Goal: Entertainment & Leisure: Consume media (video, audio)

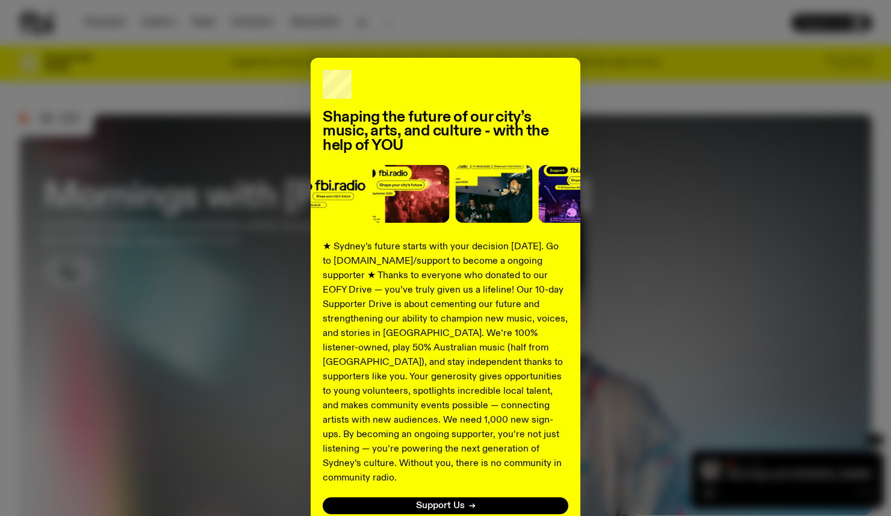
click at [702, 446] on div "Shaping the future of our city’s music, arts, and culture - with the help of YO…" at bounding box center [445, 305] width 852 height 495
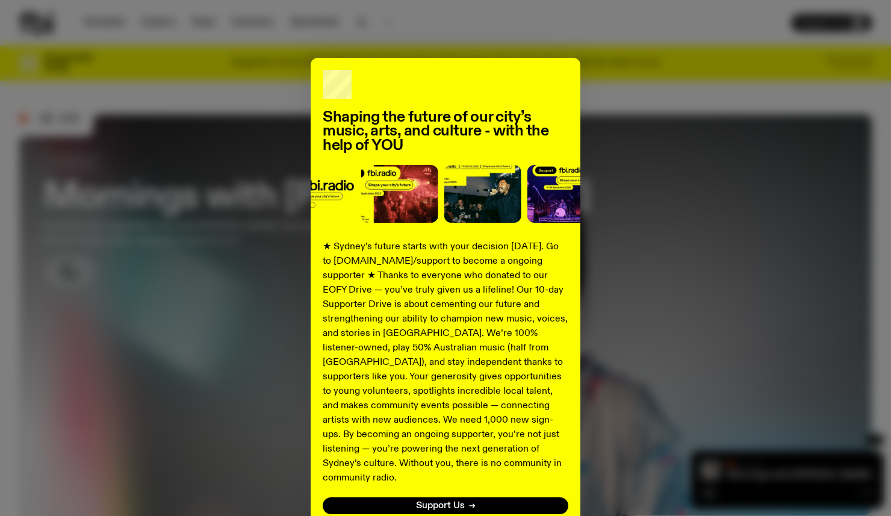
scroll to position [79, 0]
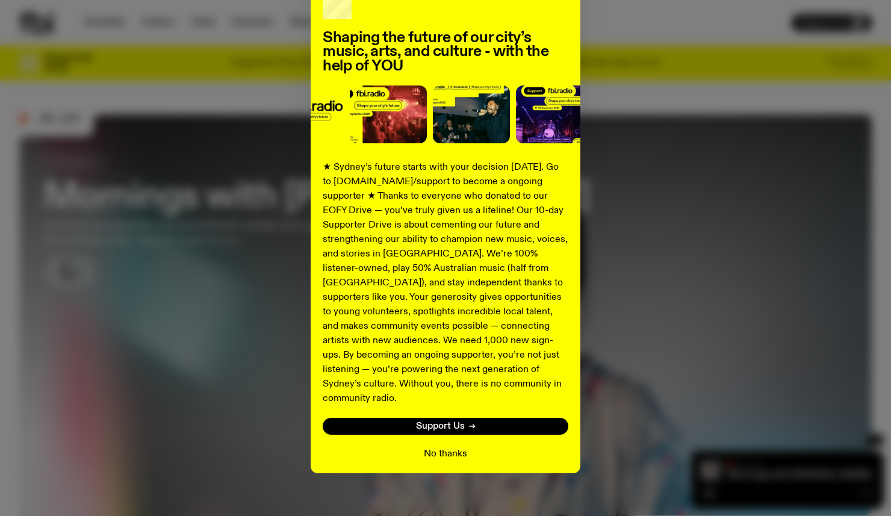
click at [456, 446] on button "No thanks" at bounding box center [445, 453] width 43 height 14
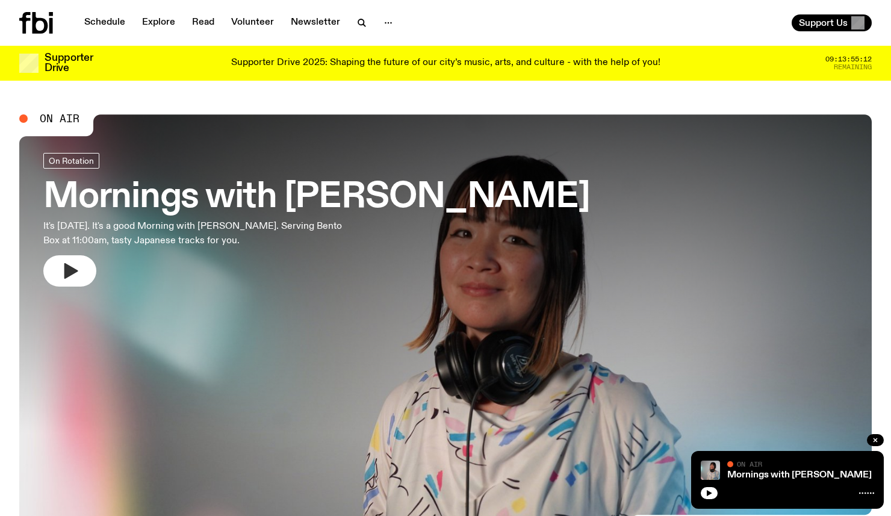
click at [63, 270] on icon "button" at bounding box center [69, 270] width 19 height 19
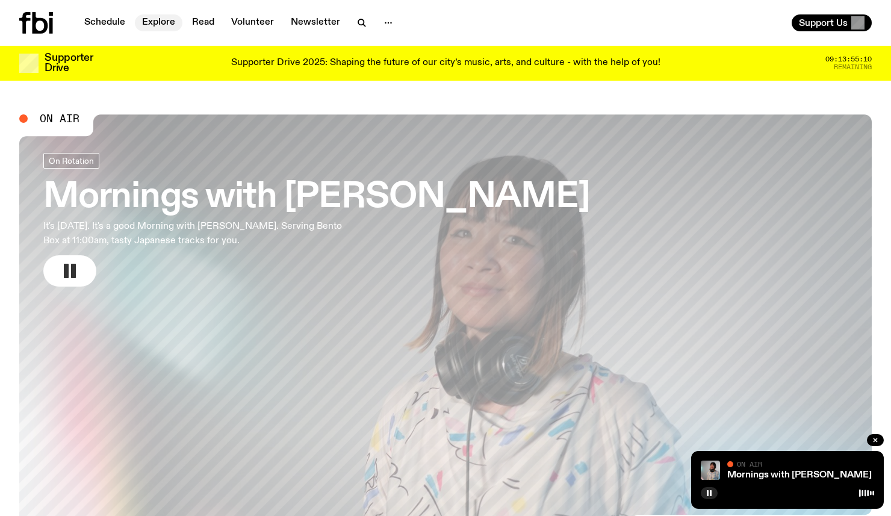
click at [141, 22] on link "Explore" at bounding box center [159, 22] width 48 height 17
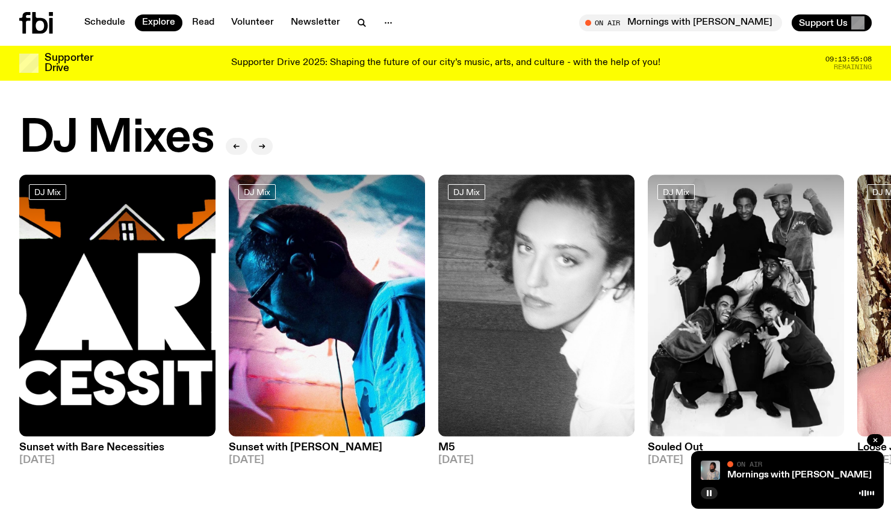
click at [271, 286] on img at bounding box center [327, 306] width 196 height 262
click at [159, 259] on img at bounding box center [117, 306] width 196 height 262
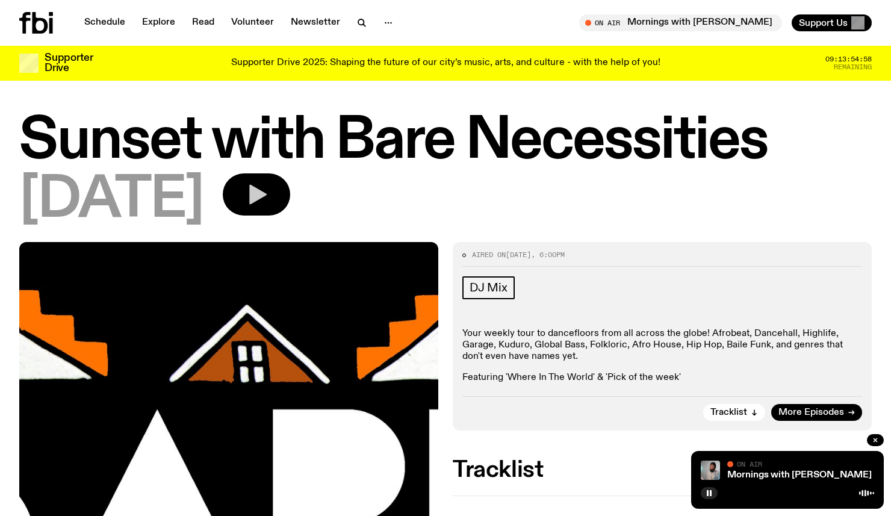
click at [268, 190] on icon "button" at bounding box center [256, 194] width 24 height 24
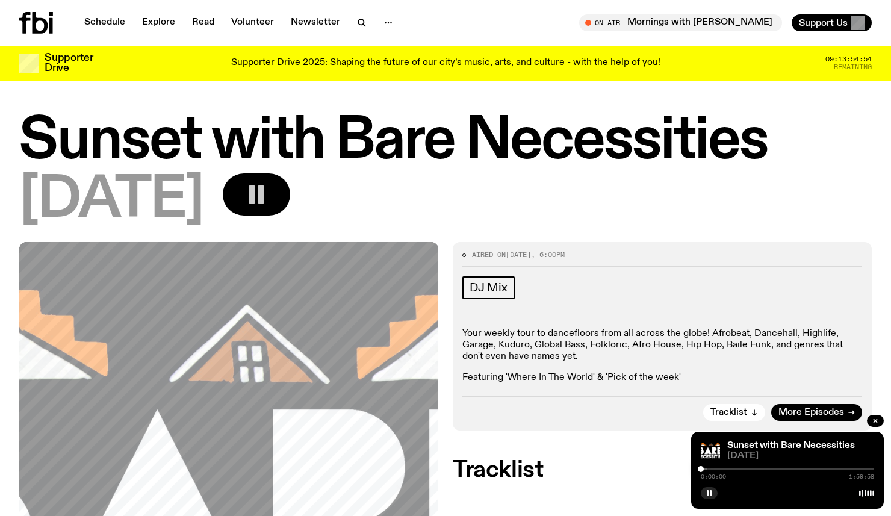
click at [727, 468] on div at bounding box center [786, 469] width 173 height 2
click at [758, 469] on div at bounding box center [786, 469] width 173 height 2
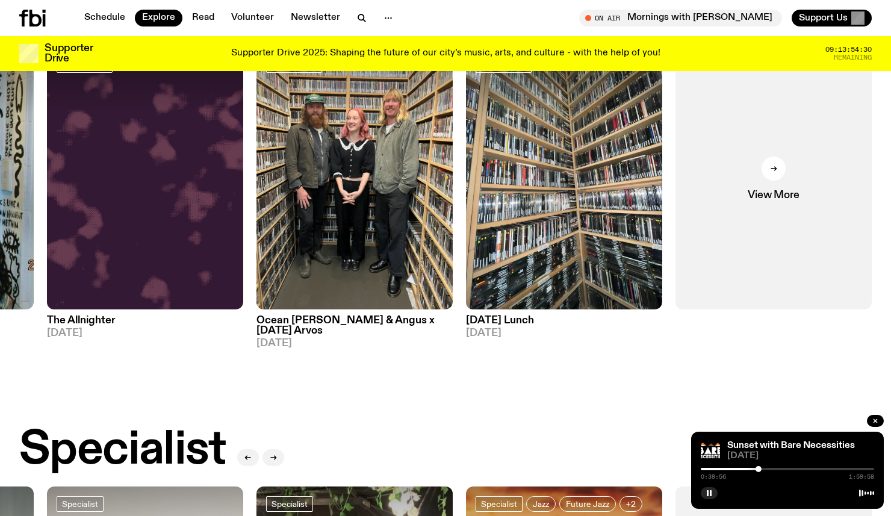
scroll to position [320, 0]
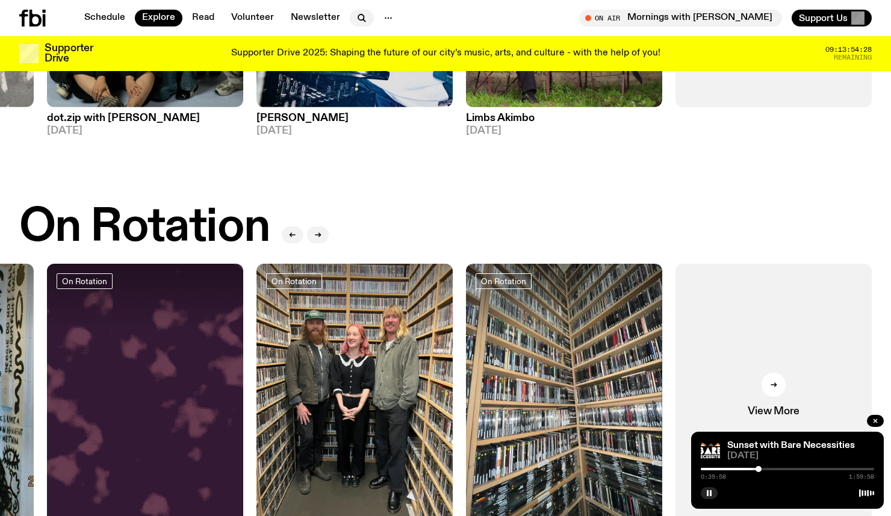
click at [360, 26] on nav "Schedule Explore Read Volunteer Newsletter" at bounding box center [238, 18] width 323 height 17
click at [358, 19] on icon "button" at bounding box center [360, 16] width 5 height 5
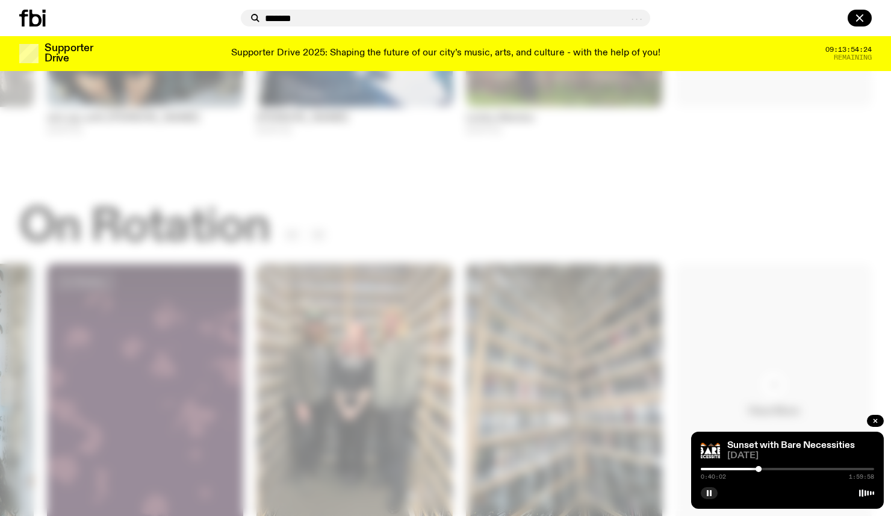
type input "*******"
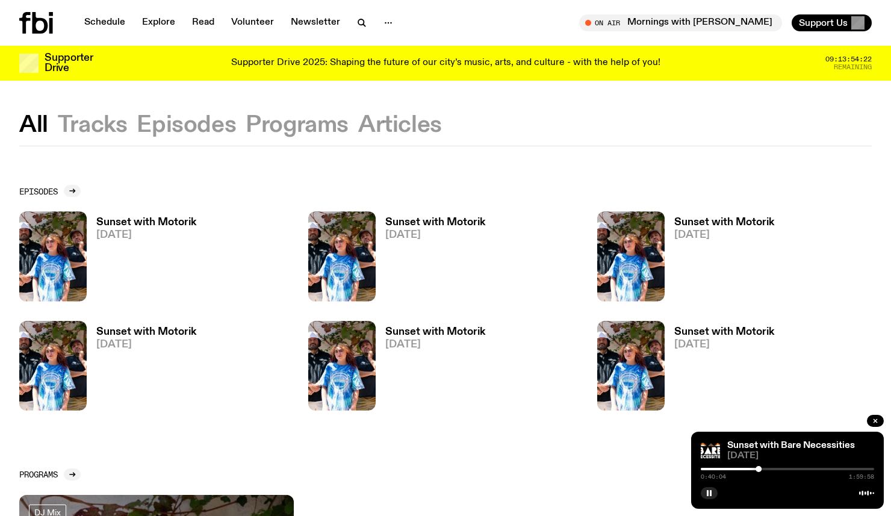
click at [287, 117] on button "Programs" at bounding box center [297, 125] width 103 height 22
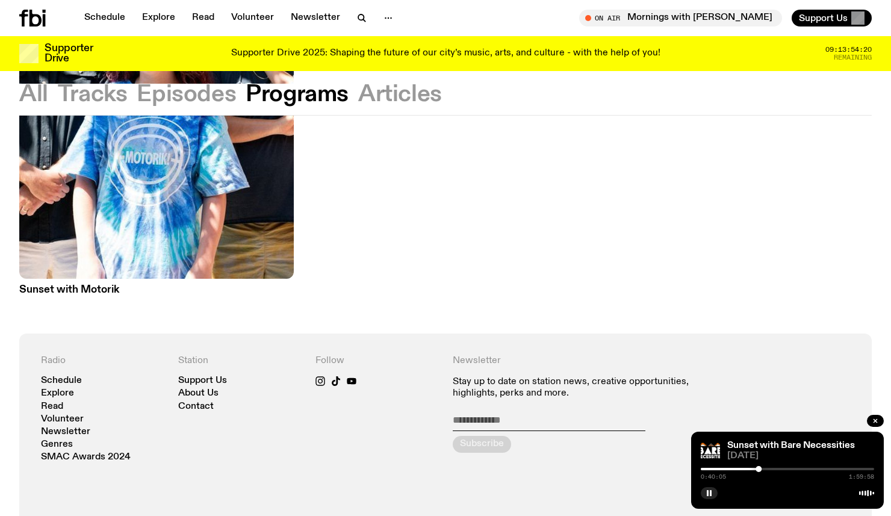
scroll to position [275, 0]
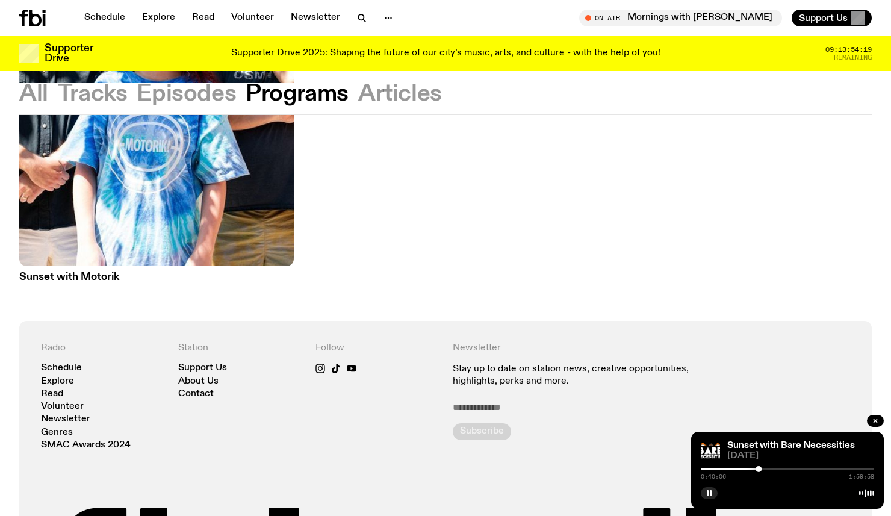
click at [95, 277] on h3 "Sunset with Motorik" at bounding box center [156, 277] width 274 height 10
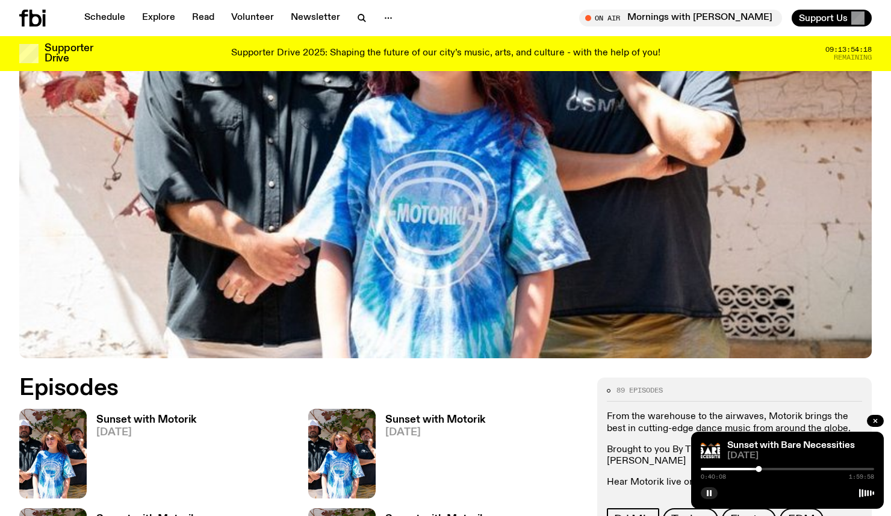
scroll to position [461, 0]
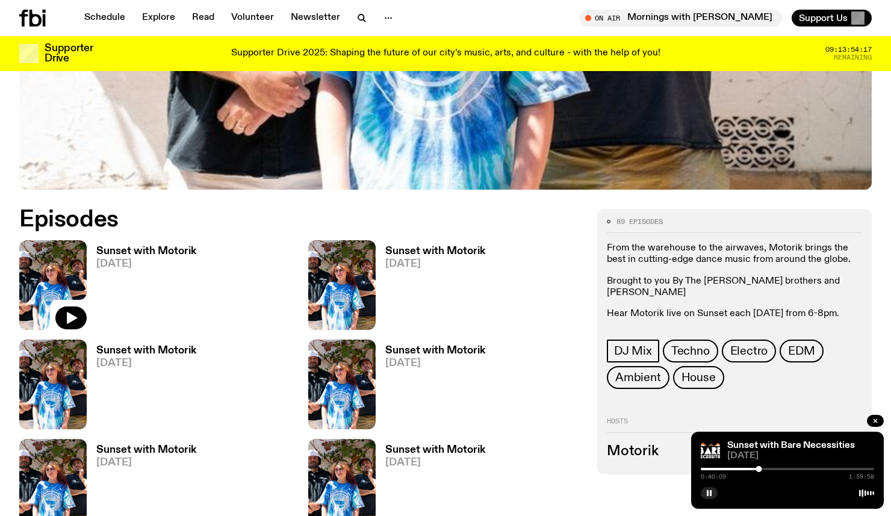
click at [54, 261] on img at bounding box center [52, 285] width 67 height 90
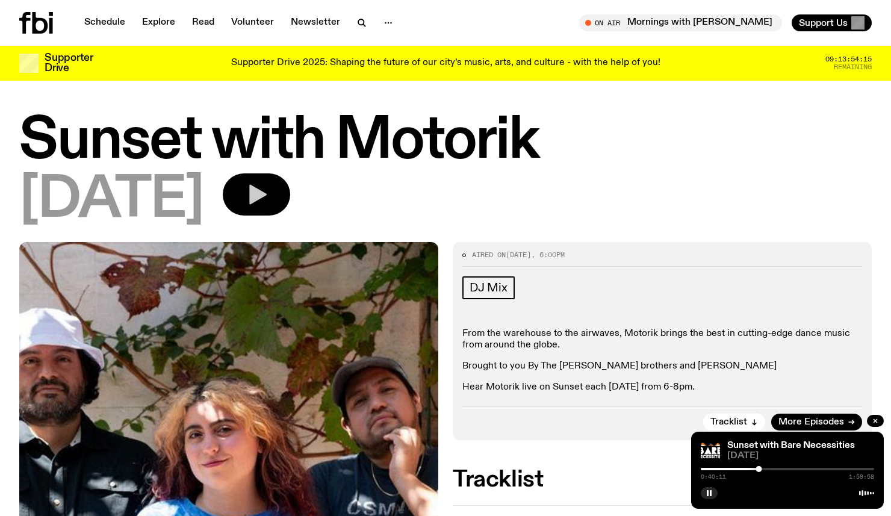
click at [290, 177] on button "button" at bounding box center [256, 194] width 67 height 42
click at [723, 468] on div at bounding box center [786, 469] width 173 height 2
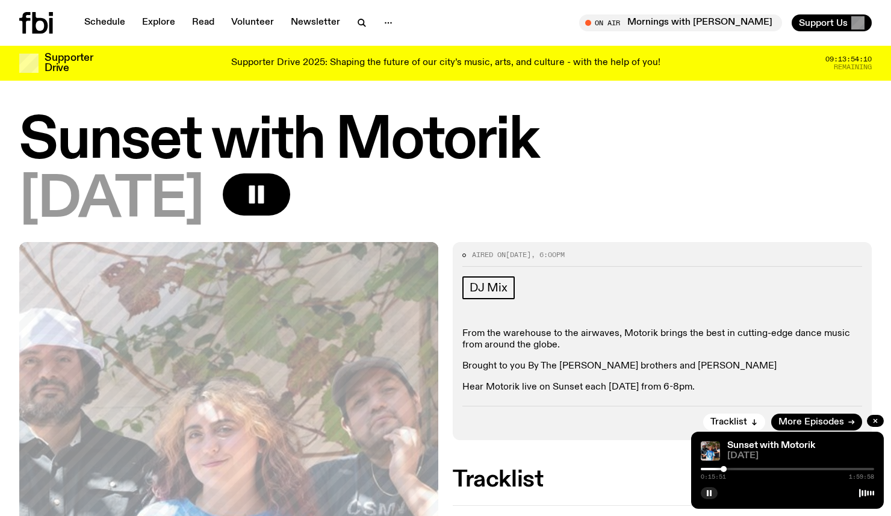
click at [756, 466] on div "0:15:51 1:59:58" at bounding box center [786, 472] width 173 height 14
click at [752, 469] on div at bounding box center [786, 469] width 173 height 2
click at [601, 336] on p "From the warehouse to the airwaves, Motorik brings the best in cutting-edge dan…" at bounding box center [662, 339] width 400 height 23
click at [363, 26] on icon "button" at bounding box center [364, 25] width 2 height 2
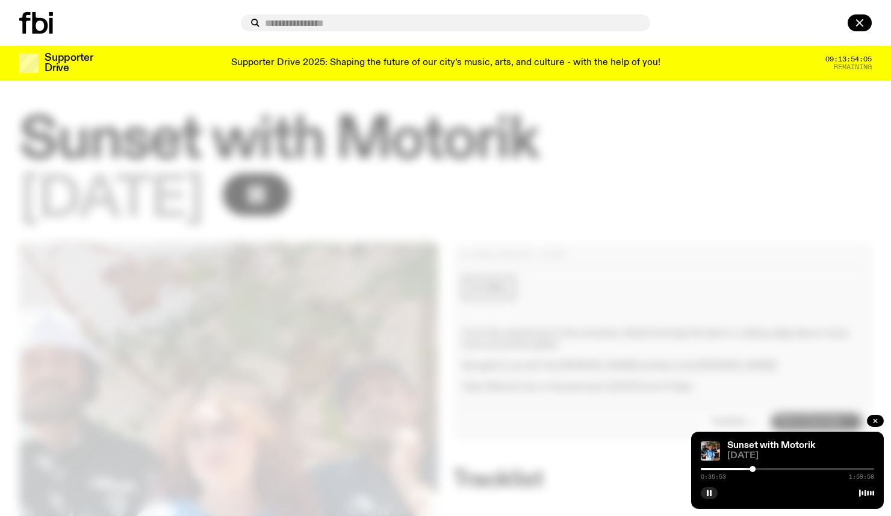
click at [362, 126] on div at bounding box center [445, 258] width 891 height 516
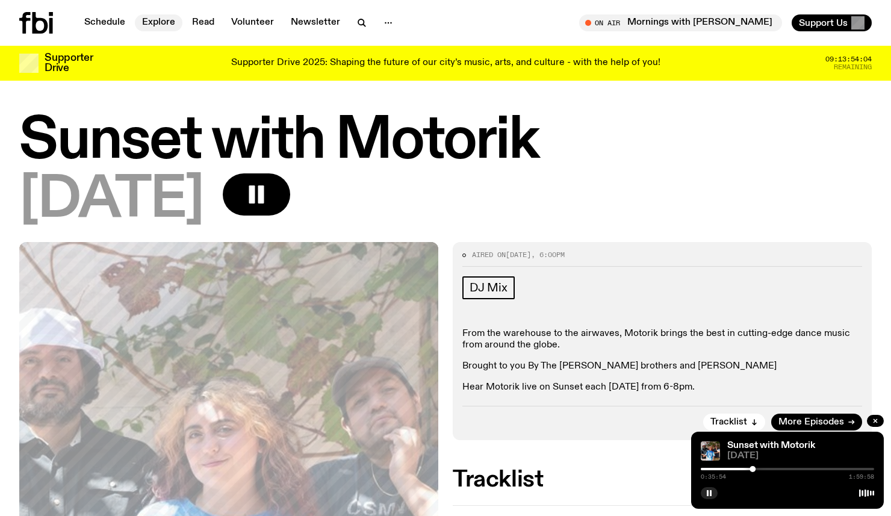
click at [160, 24] on link "Explore" at bounding box center [159, 22] width 48 height 17
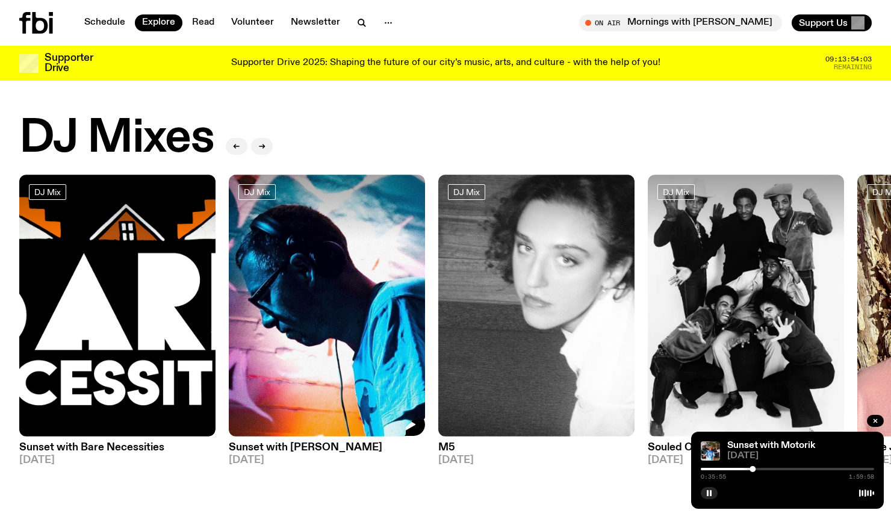
click at [292, 298] on img at bounding box center [327, 306] width 196 height 262
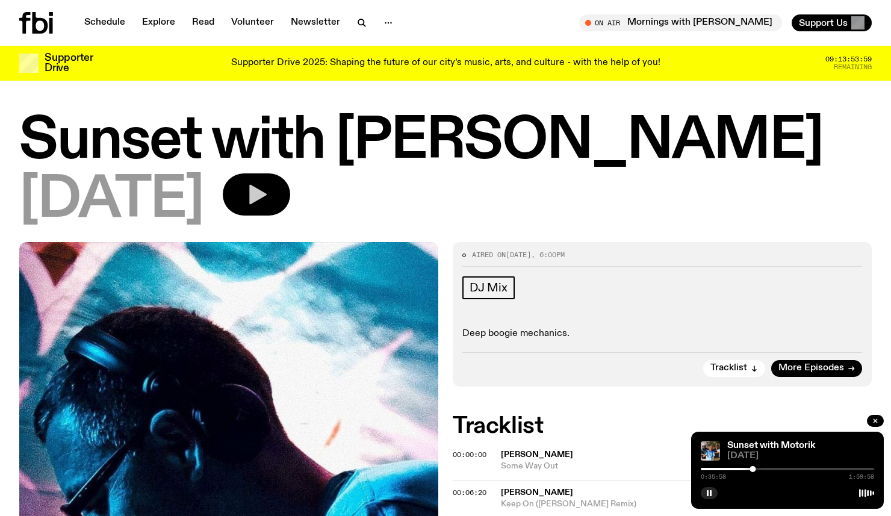
click at [268, 198] on icon "button" at bounding box center [256, 194] width 24 height 24
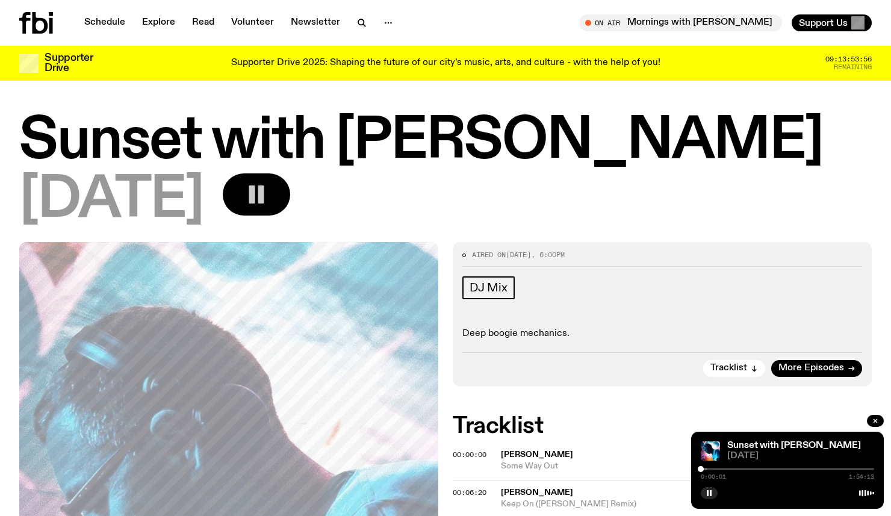
click at [721, 469] on div at bounding box center [786, 469] width 173 height 2
click at [617, 219] on div "[DATE]" at bounding box center [445, 200] width 852 height 54
click at [268, 202] on icon "button" at bounding box center [256, 194] width 24 height 24
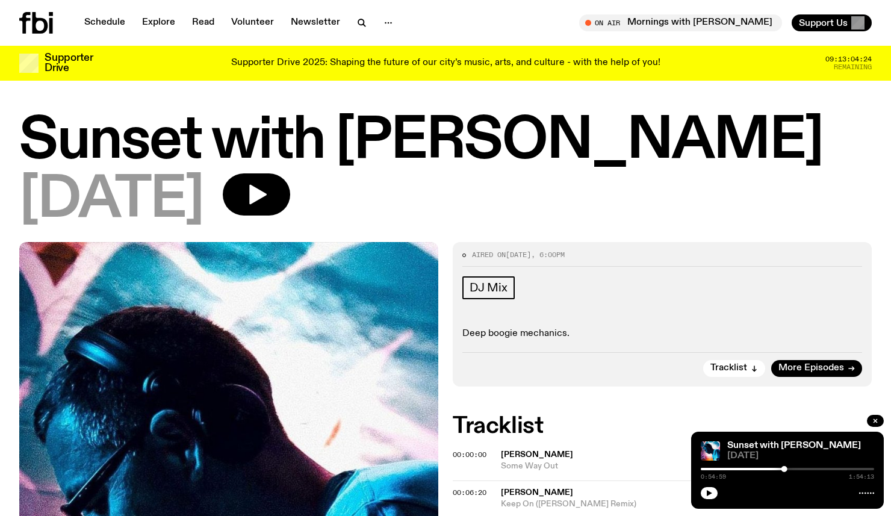
click at [707, 486] on div at bounding box center [786, 491] width 173 height 14
click at [706, 505] on div "Sunset with [PERSON_NAME] [DATE] 0:54:59 1:54:13" at bounding box center [787, 469] width 193 height 77
click at [706, 498] on button "button" at bounding box center [708, 493] width 17 height 12
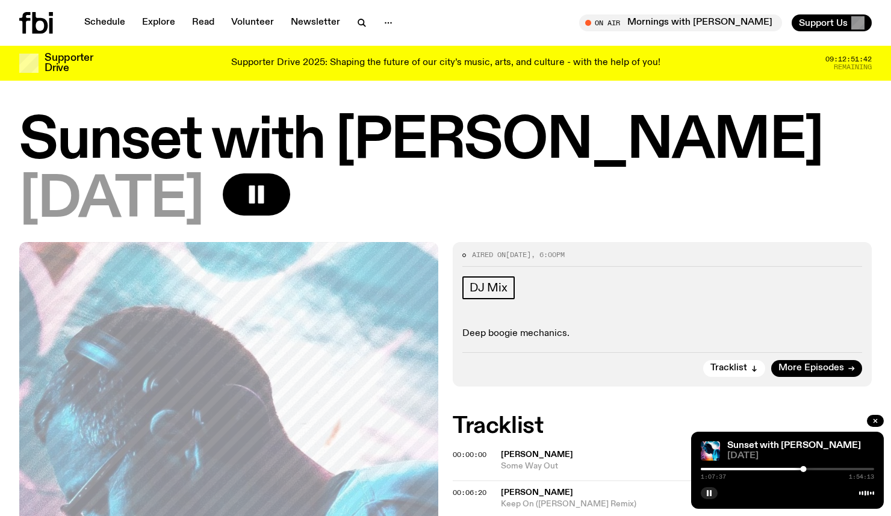
click at [725, 468] on div at bounding box center [715, 469] width 173 height 2
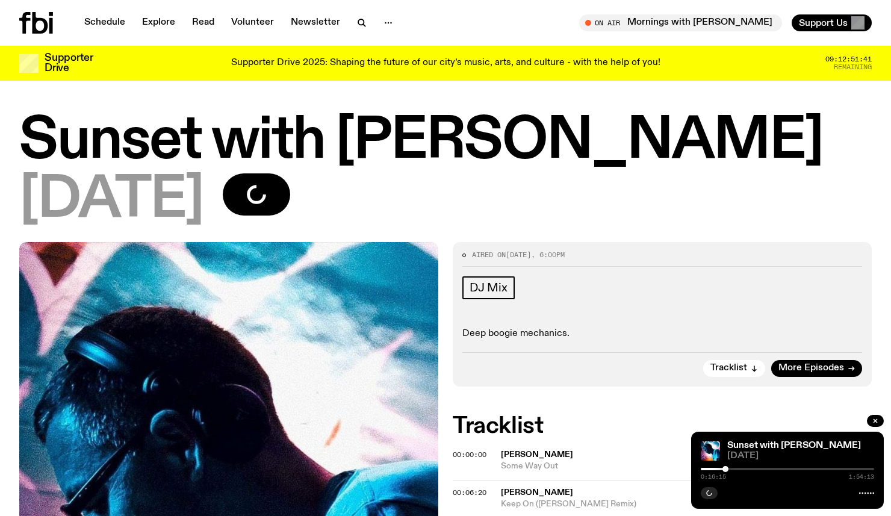
click at [618, 193] on div "[DATE]" at bounding box center [445, 200] width 852 height 54
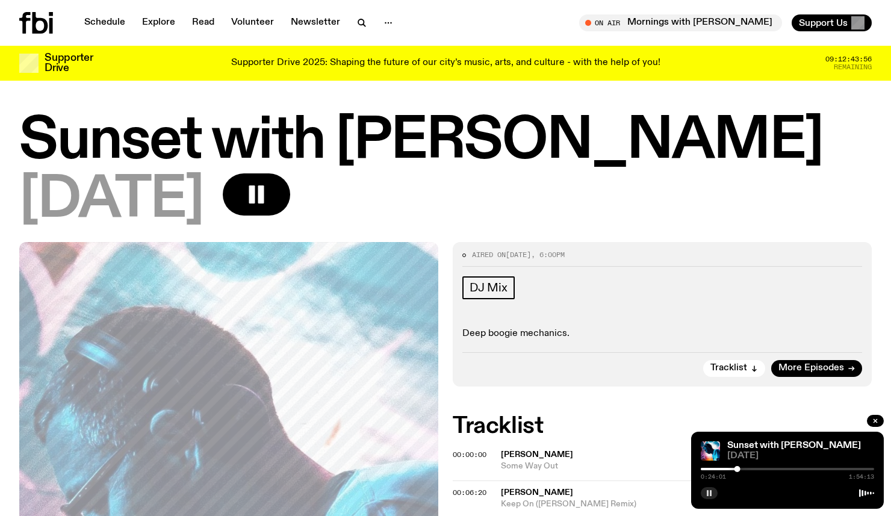
click at [709, 492] on rect "button" at bounding box center [710, 493] width 2 height 6
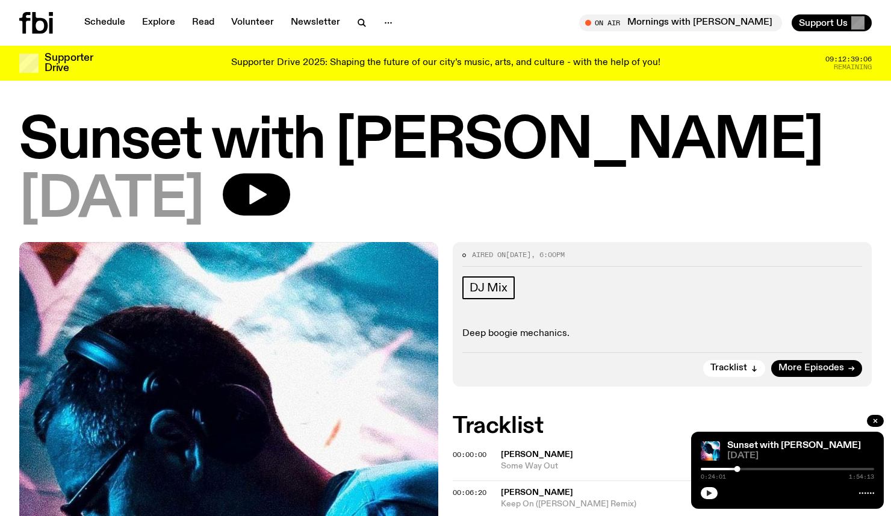
click at [705, 491] on icon "button" at bounding box center [708, 492] width 7 height 7
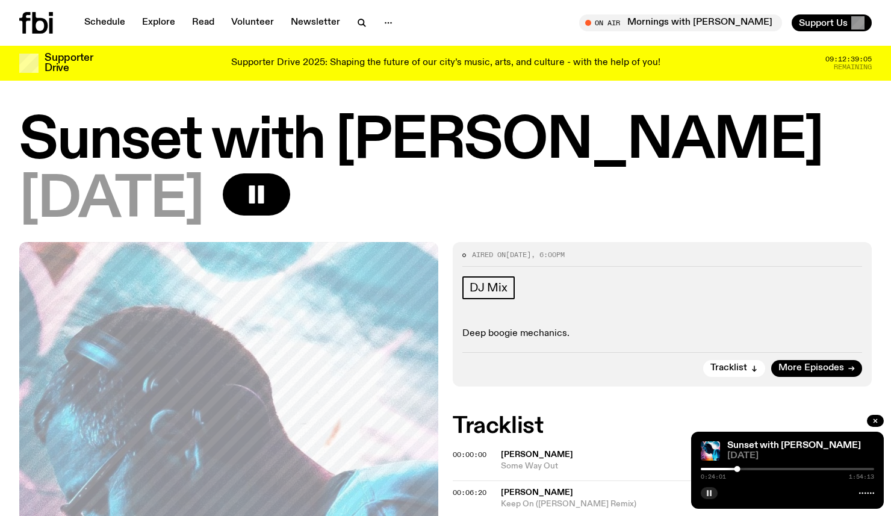
click at [583, 155] on h1 "Sunset with [PERSON_NAME]" at bounding box center [445, 141] width 852 height 54
click at [734, 469] on div at bounding box center [737, 469] width 6 height 6
click at [658, 168] on h1 "Sunset with [PERSON_NAME]" at bounding box center [445, 141] width 852 height 54
click at [290, 194] on button "button" at bounding box center [256, 194] width 67 height 42
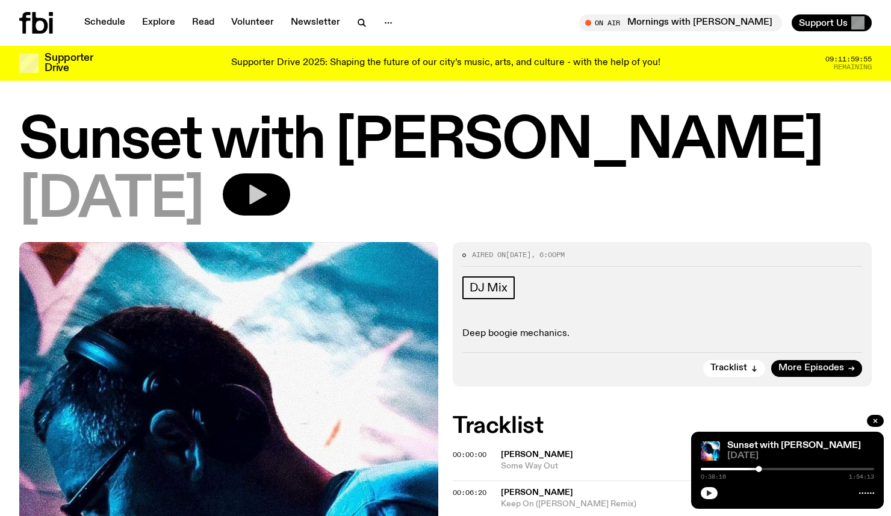
click at [267, 189] on icon "button" at bounding box center [257, 195] width 17 height 20
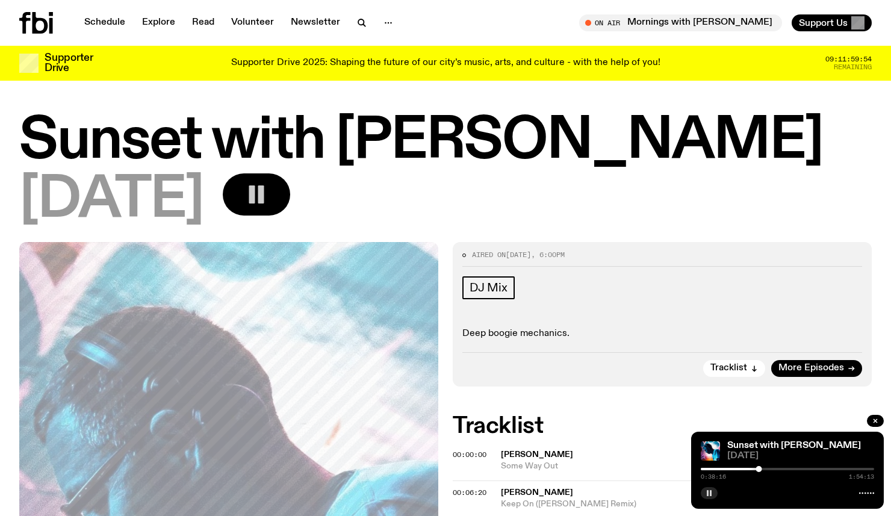
click at [402, 192] on div "[DATE]" at bounding box center [445, 200] width 852 height 54
click at [755, 467] on div at bounding box center [755, 469] width 6 height 6
click at [753, 467] on div at bounding box center [755, 469] width 6 height 6
click at [750, 467] on div at bounding box center [753, 469] width 6 height 6
click at [748, 467] on div at bounding box center [750, 469] width 6 height 6
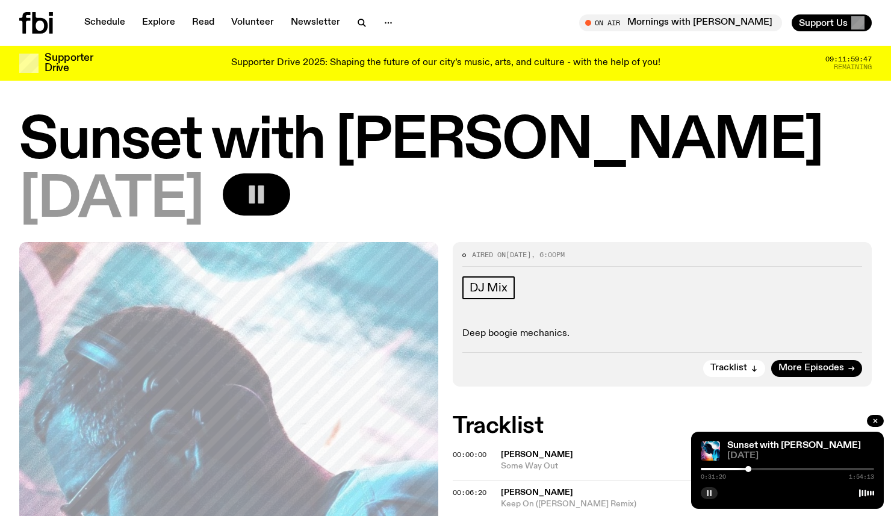
click at [744, 468] on div at bounding box center [661, 469] width 173 height 2
click at [738, 466] on div "0:28:33 1:54:13" at bounding box center [786, 472] width 173 height 14
click at [738, 468] on div at bounding box center [656, 469] width 173 height 2
click at [735, 468] on div at bounding box center [651, 469] width 173 height 2
click at [737, 468] on div at bounding box center [737, 469] width 6 height 6
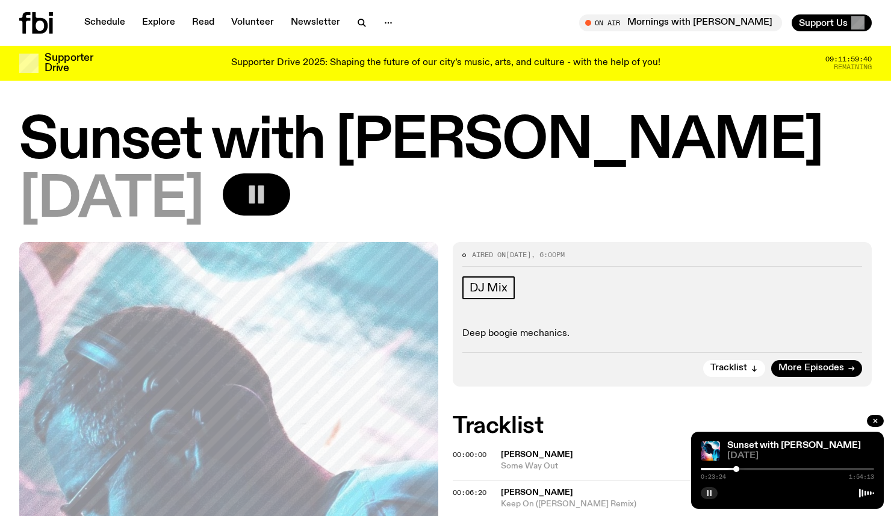
click at [736, 469] on div at bounding box center [736, 469] width 6 height 6
click at [727, 469] on div at bounding box center [662, 469] width 173 height 2
click at [733, 466] on div "0:17:37 1:54:13" at bounding box center [786, 472] width 173 height 14
click at [736, 470] on div "0:17:38 1:54:13" at bounding box center [786, 472] width 173 height 14
click at [736, 469] on div at bounding box center [786, 469] width 173 height 2
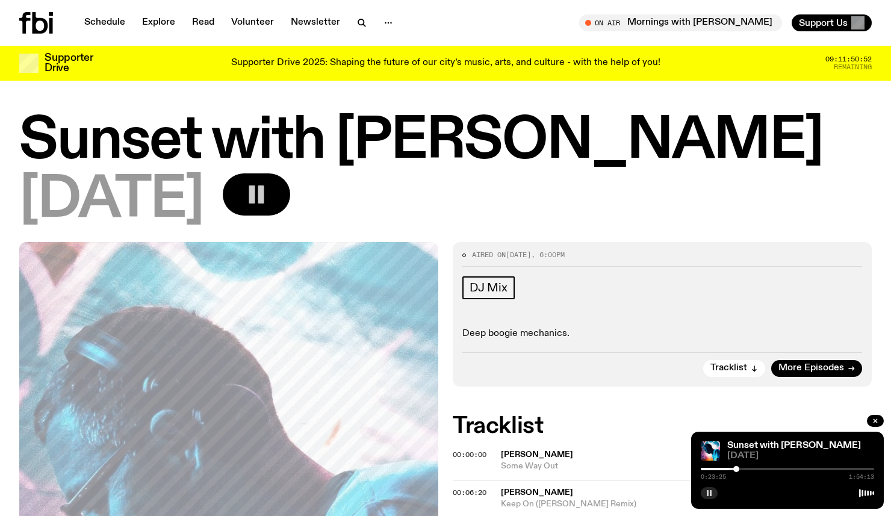
click at [732, 468] on div at bounding box center [649, 469] width 173 height 2
click at [737, 468] on div at bounding box center [786, 469] width 173 height 2
click at [735, 468] on div at bounding box center [735, 469] width 6 height 6
click at [736, 468] on div at bounding box center [736, 469] width 6 height 6
click at [743, 318] on div "DJ Mix Deep boogie mechanics." at bounding box center [662, 308] width 400 height 64
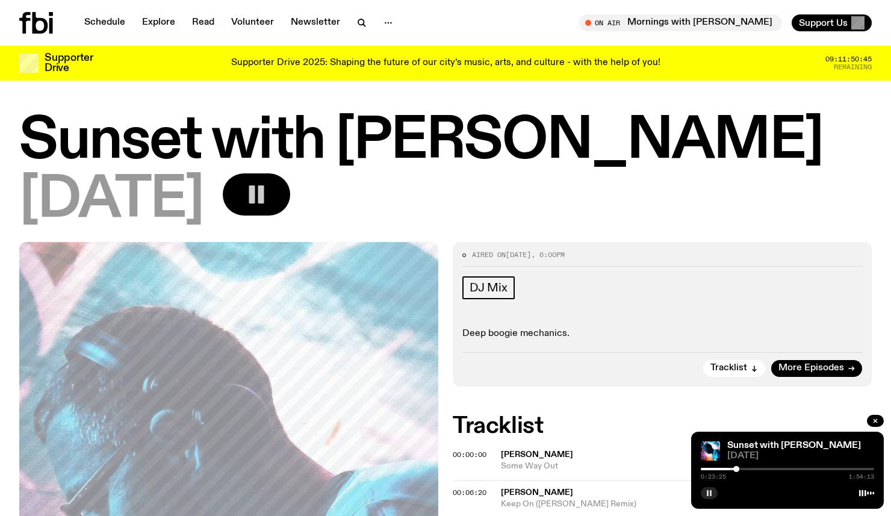
click at [749, 189] on div "[DATE]" at bounding box center [445, 200] width 852 height 54
click at [742, 146] on h1 "Sunset with [PERSON_NAME]" at bounding box center [445, 141] width 852 height 54
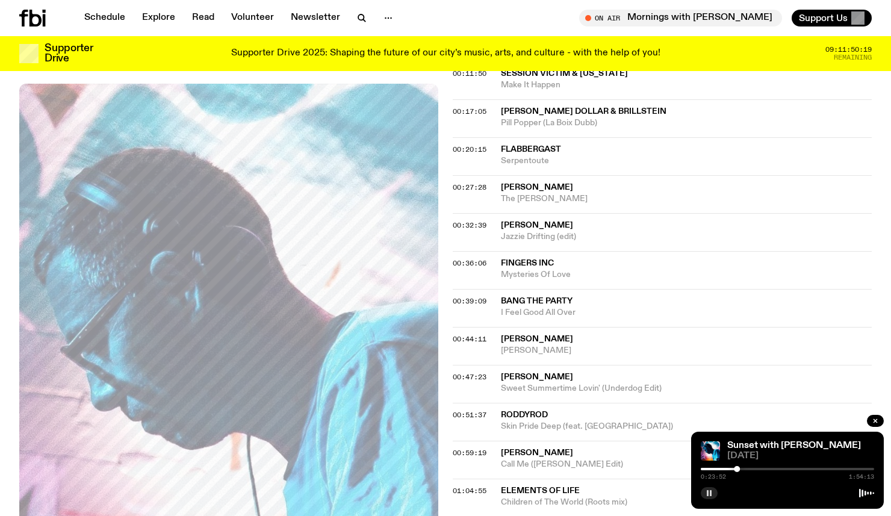
scroll to position [460, 0]
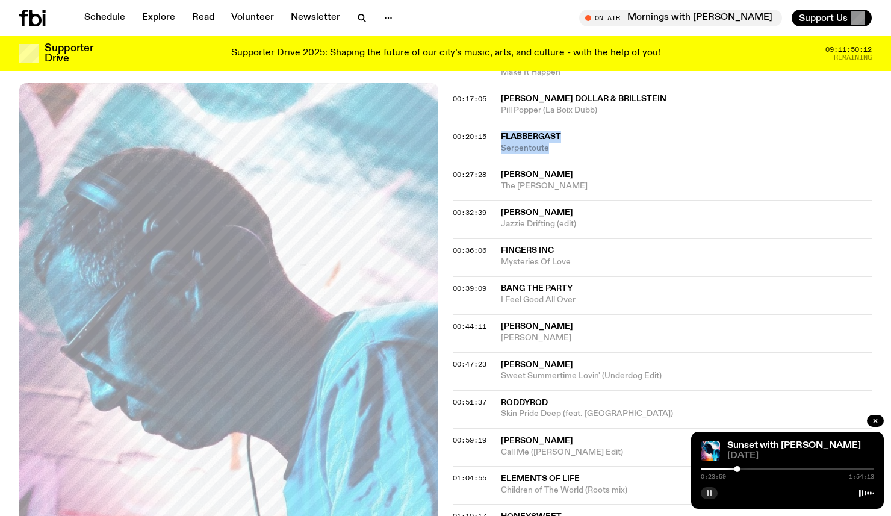
copy div "Flabbergast Serpentoute"
drag, startPoint x: 493, startPoint y: 135, endPoint x: 557, endPoint y: 150, distance: 66.1
click at [0, 0] on div "Schedule Explore Read Volunteer Newsletter About Us Contact Champions of emergi…" at bounding box center [445, 471] width 891 height 1862
click at [759, 469] on div at bounding box center [676, 469] width 173 height 2
